Goal: Find specific page/section: Find specific page/section

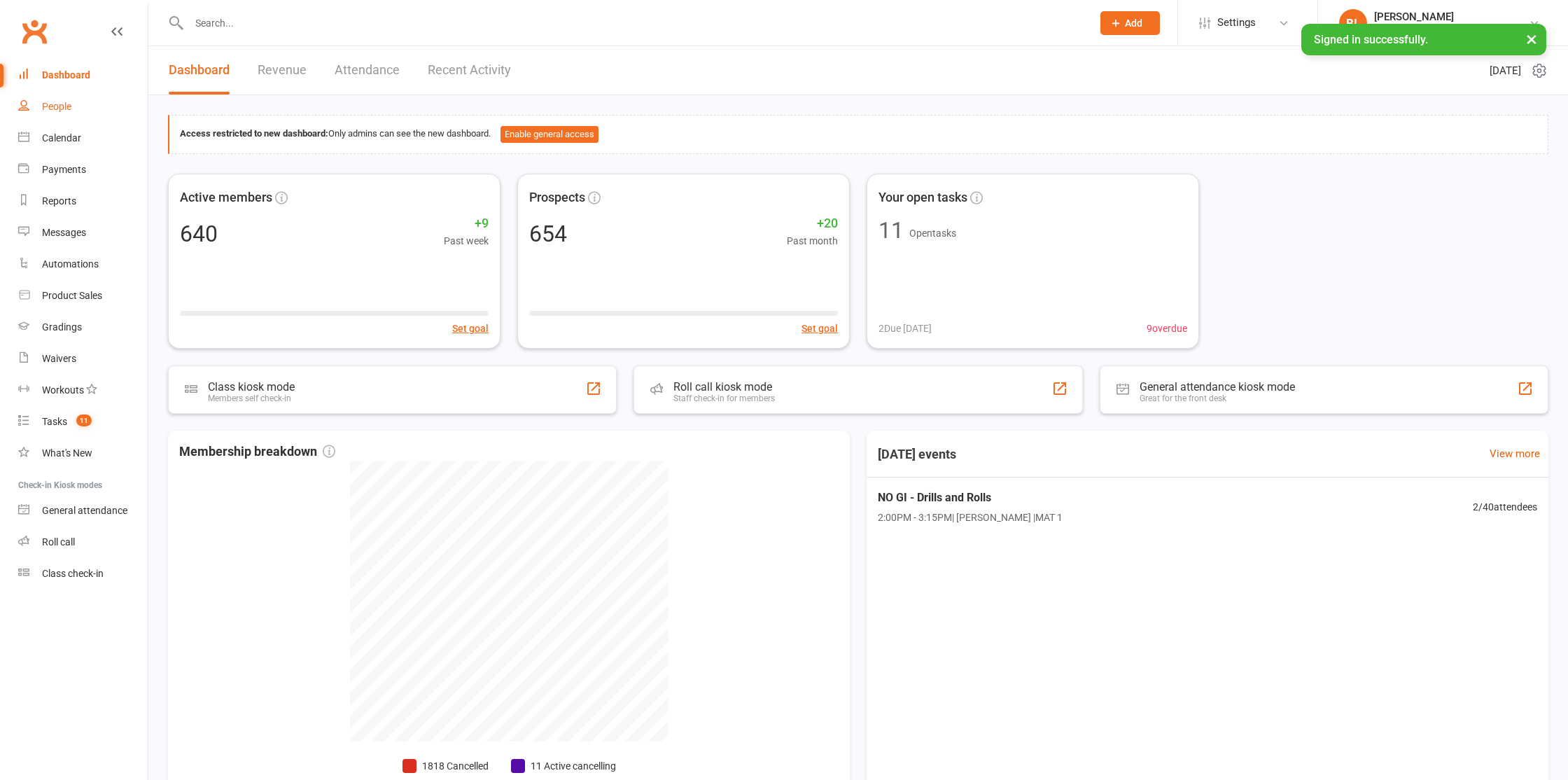
click at [44, 103] on div "People" at bounding box center [57, 106] width 30 height 11
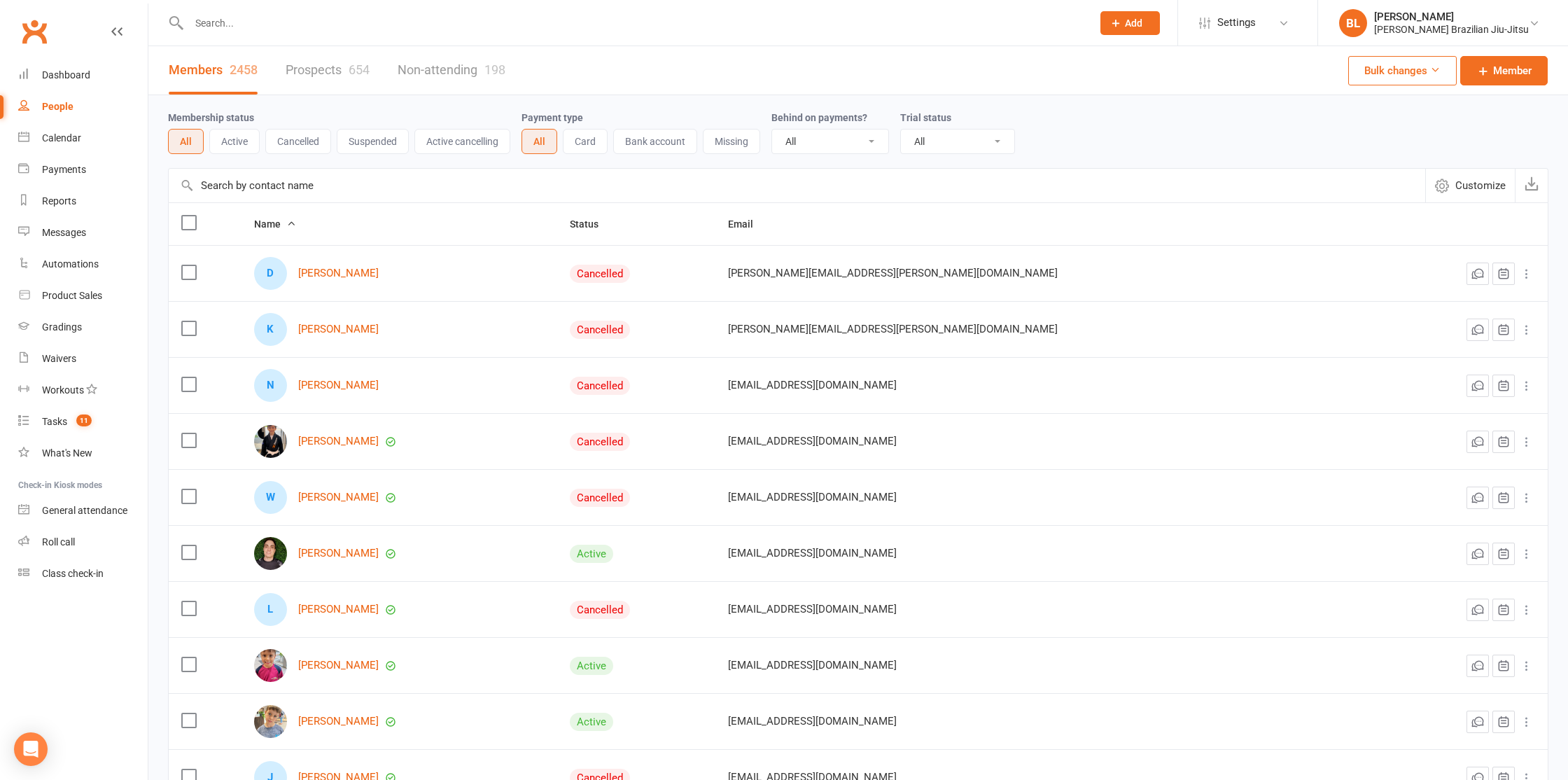
click at [384, 21] on input "text" at bounding box center [633, 22] width 897 height 19
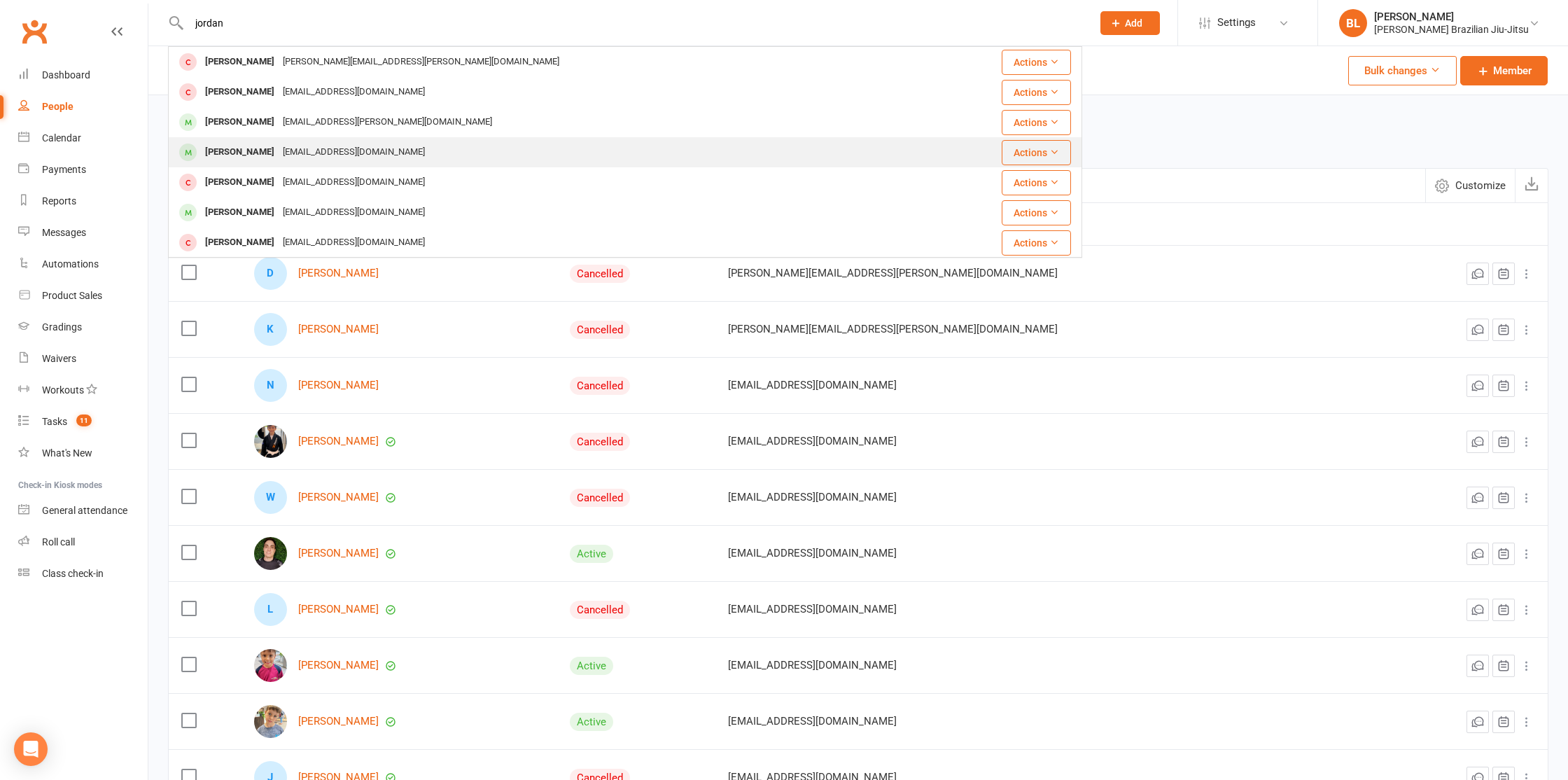
type input "jordan"
click at [351, 149] on div "j_anthony06@hotmail.com" at bounding box center [353, 152] width 150 height 20
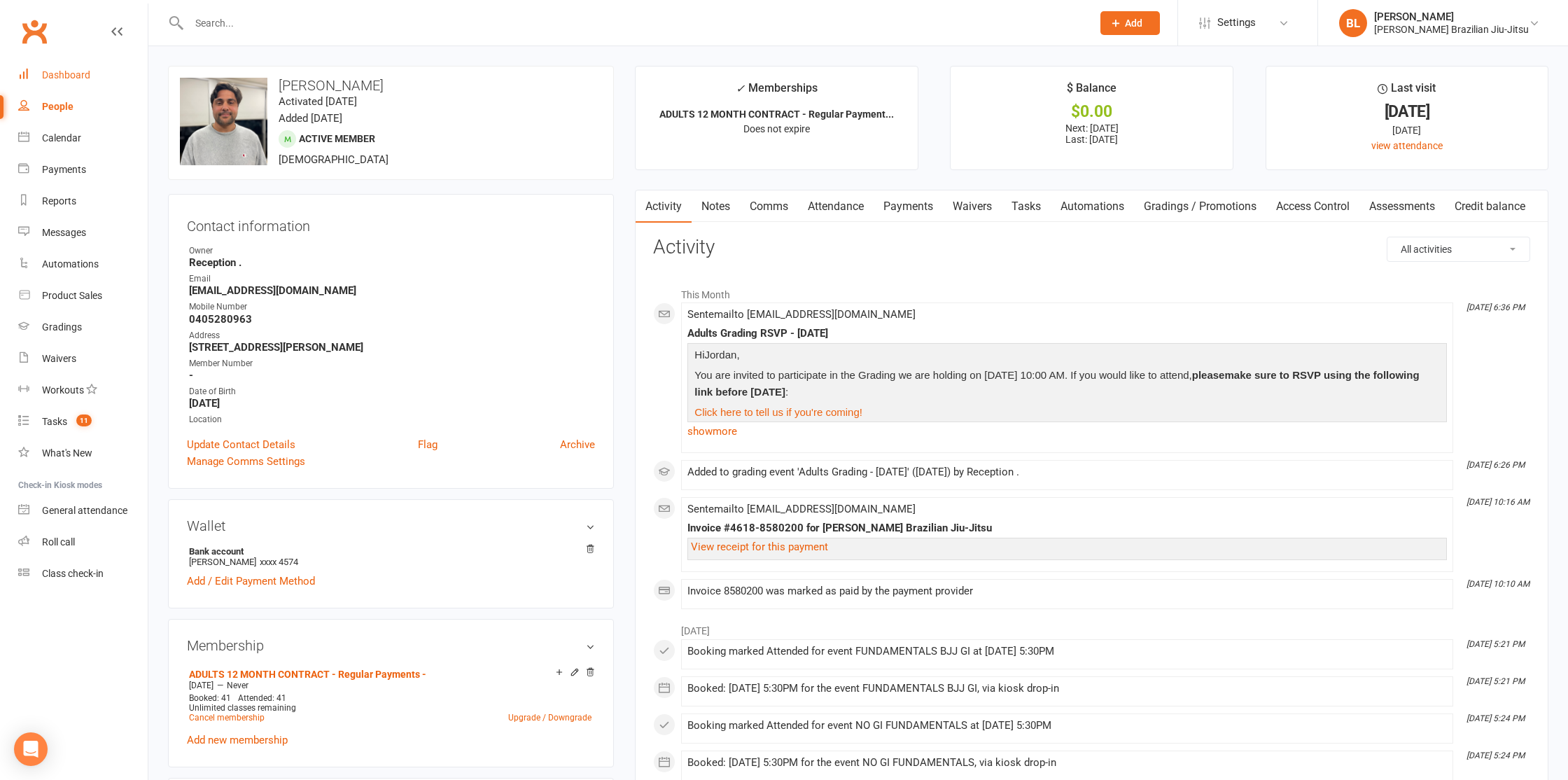
click at [78, 67] on link "Dashboard" at bounding box center [83, 76] width 129 height 31
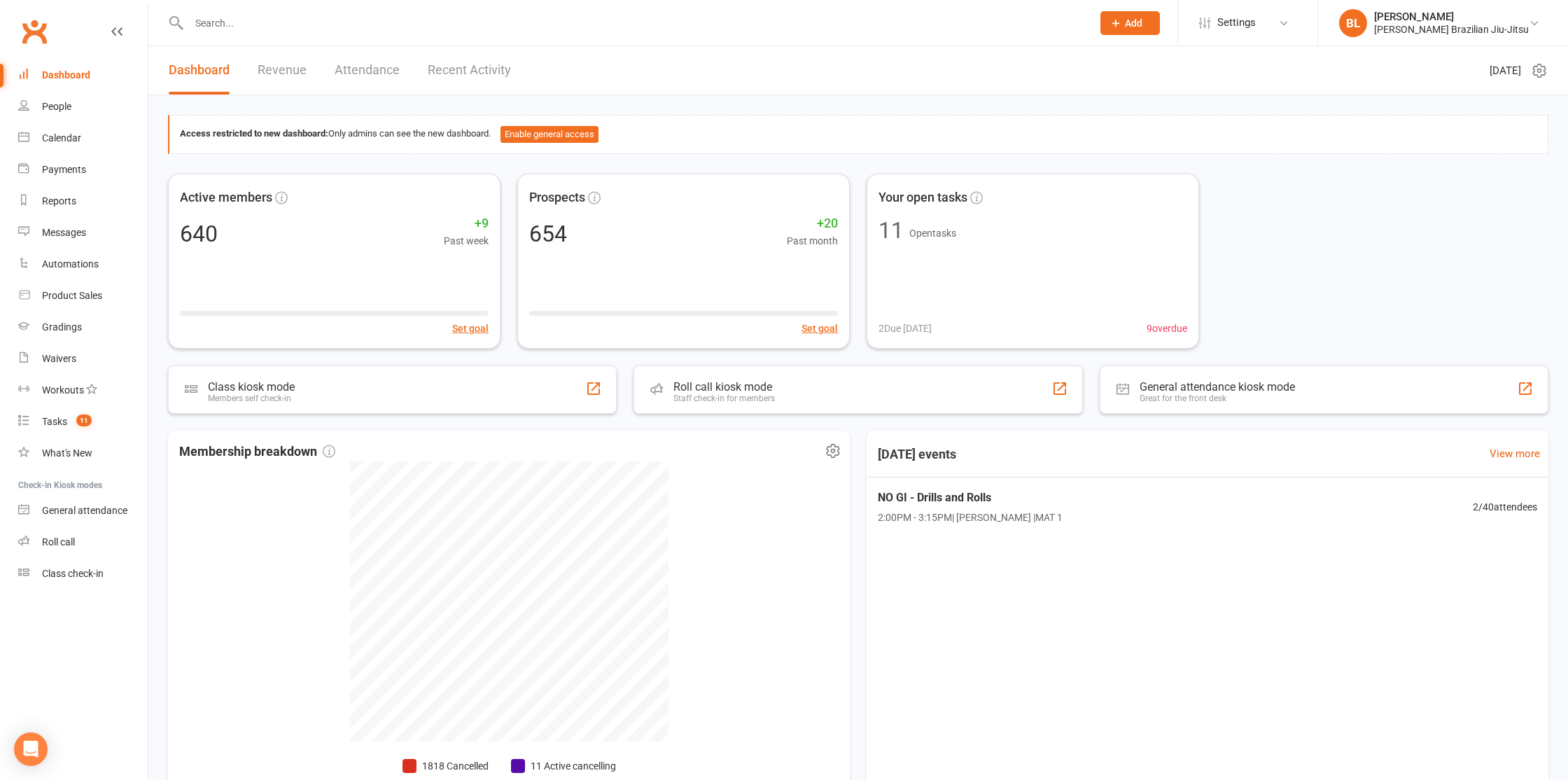
scroll to position [106, 0]
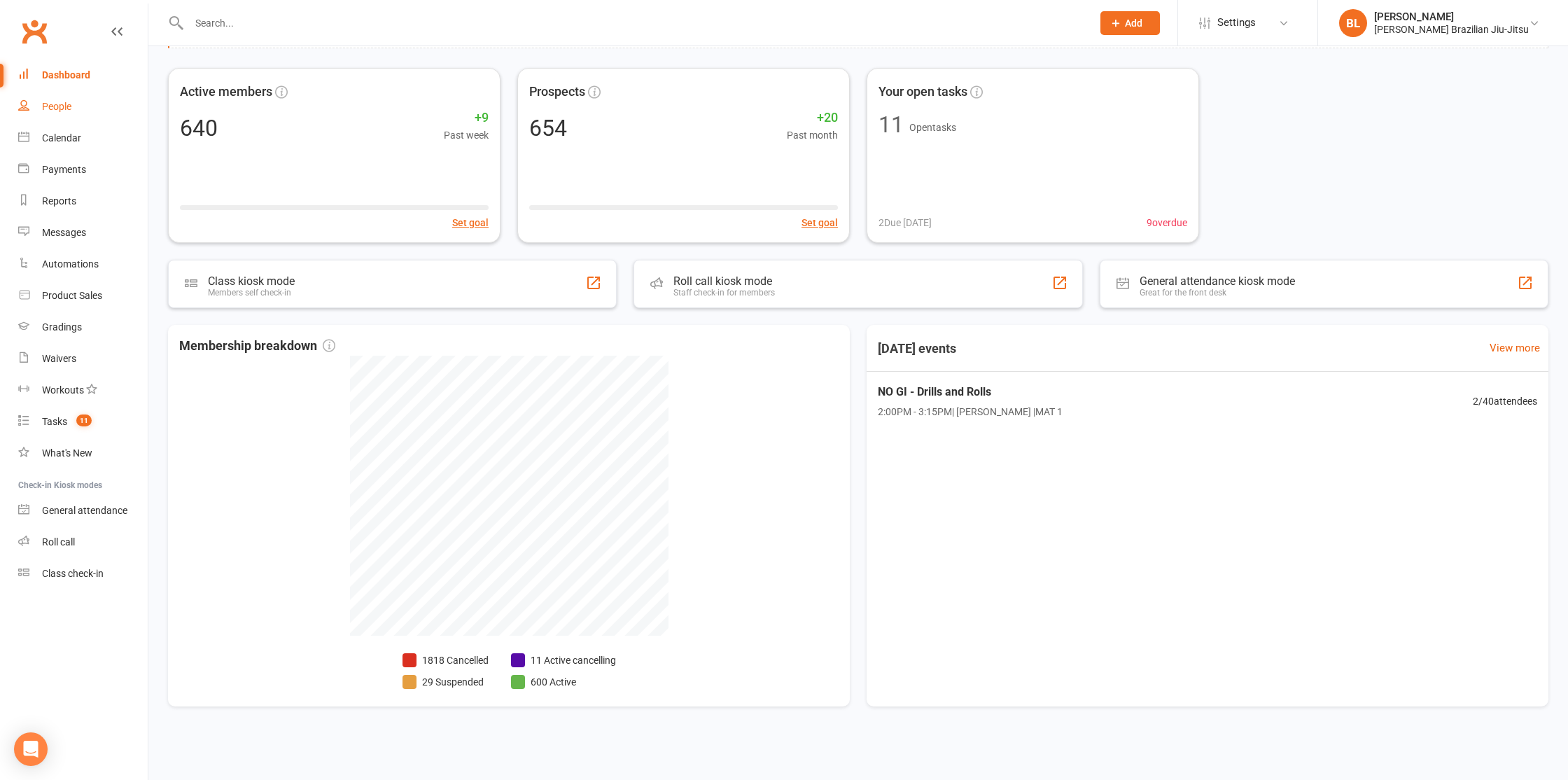
click at [87, 109] on link "People" at bounding box center [83, 107] width 129 height 31
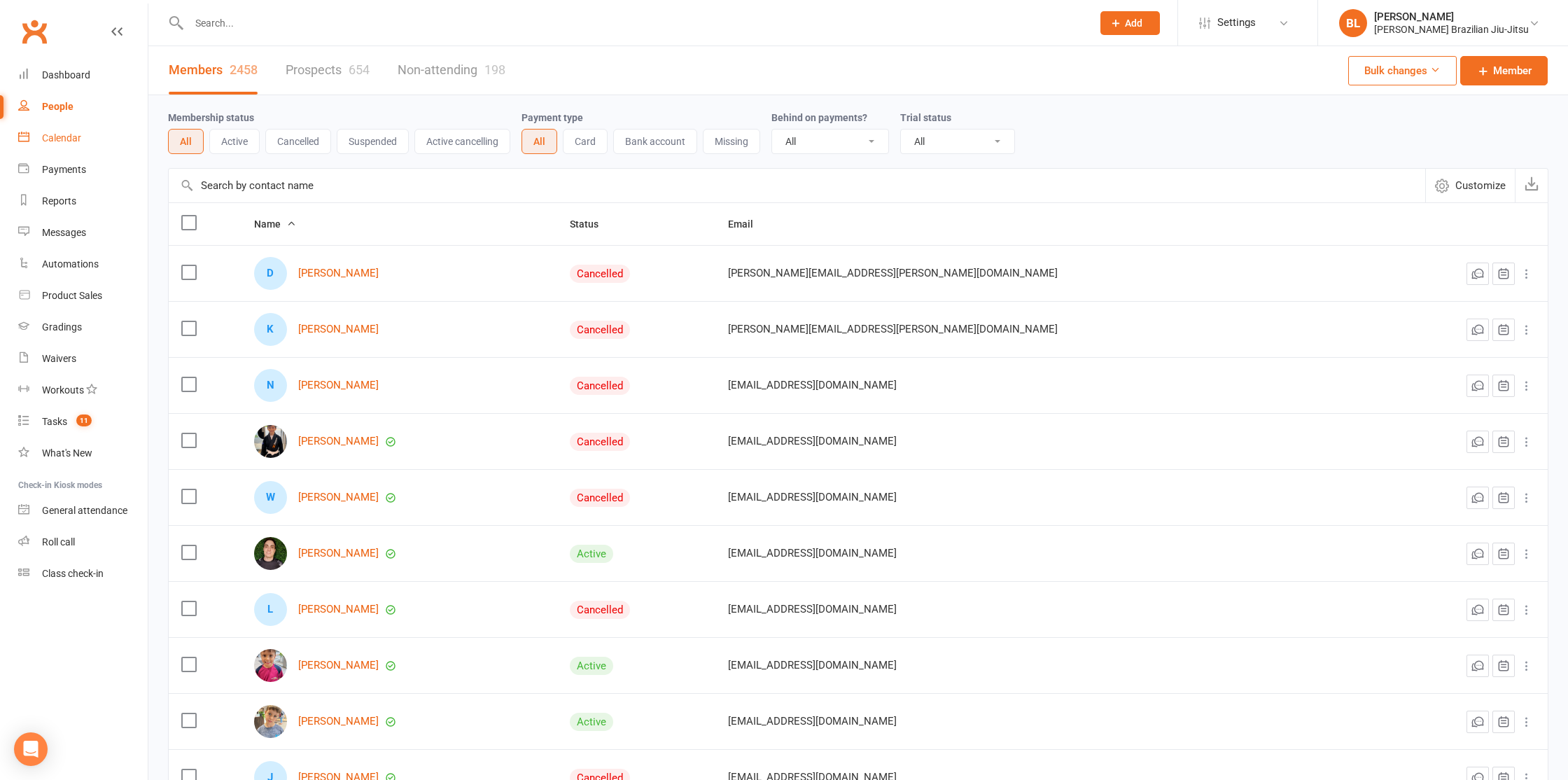
drag, startPoint x: 78, startPoint y: 136, endPoint x: 78, endPoint y: 113, distance: 23.0
click at [77, 136] on div "Calendar" at bounding box center [62, 137] width 40 height 11
